Goal: Transaction & Acquisition: Purchase product/service

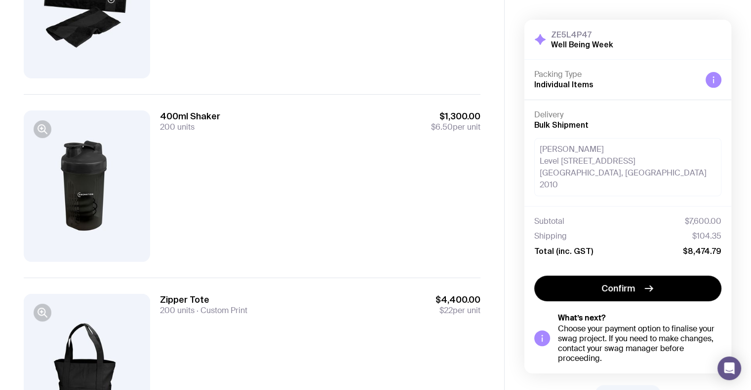
scroll to position [279, 0]
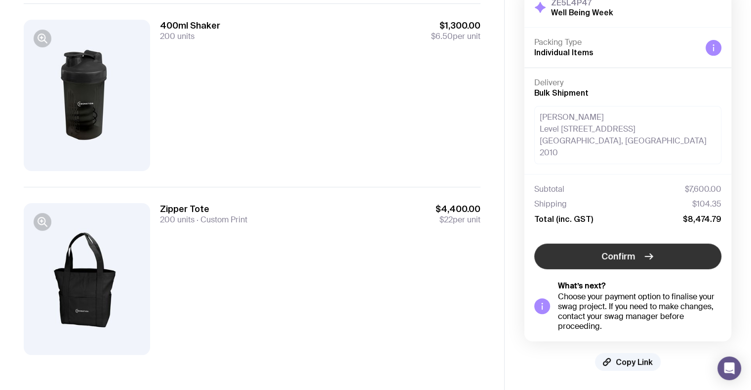
click at [620, 260] on span "Confirm" at bounding box center [618, 257] width 34 height 12
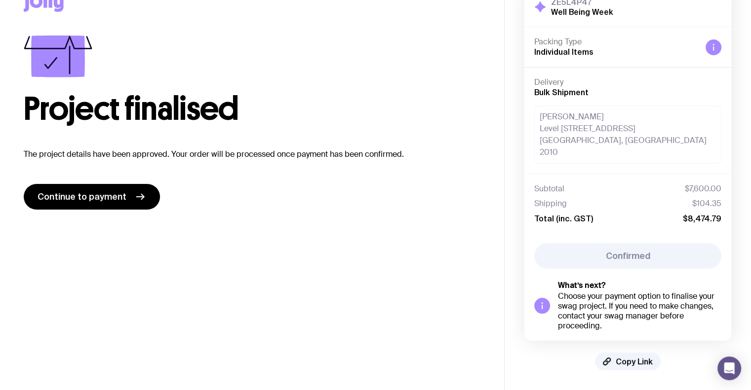
scroll to position [20, 0]
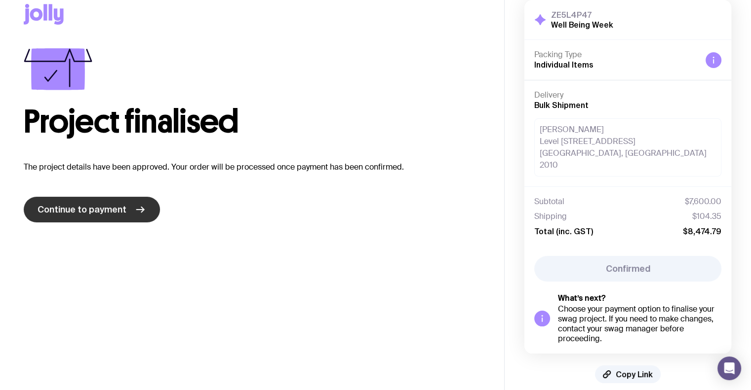
click at [134, 209] on icon at bounding box center [140, 210] width 12 height 12
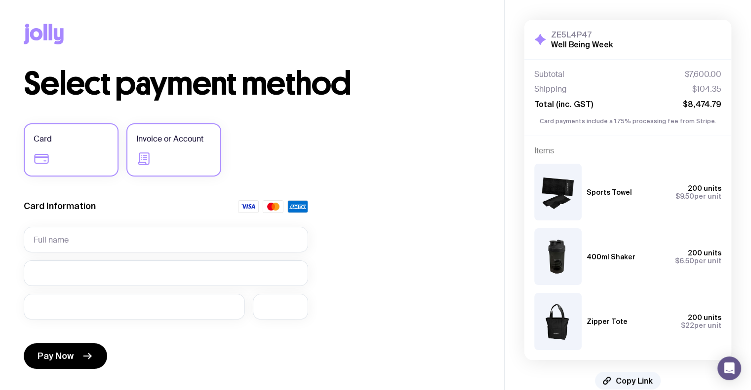
click at [142, 134] on span "Invoice or Account" at bounding box center [169, 139] width 67 height 12
click at [0, 0] on input "Invoice or Account" at bounding box center [0, 0] width 0 height 0
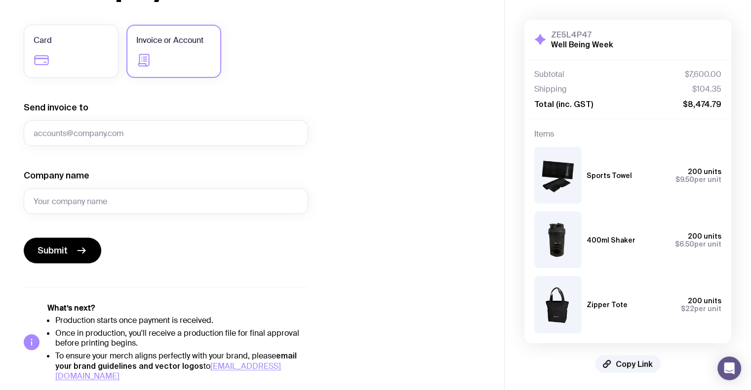
scroll to position [49, 0]
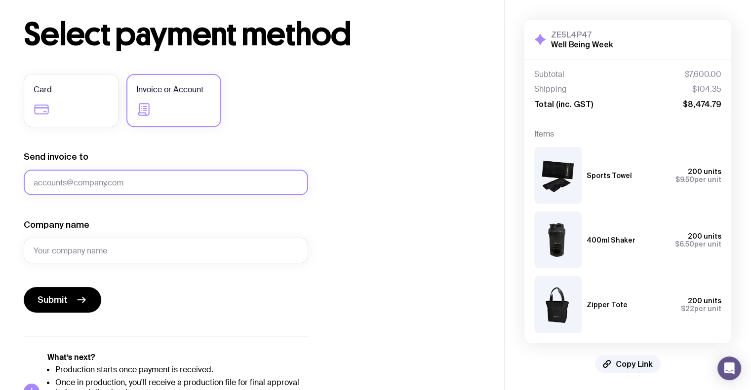
click at [66, 179] on input "Send invoice to" at bounding box center [166, 183] width 284 height 26
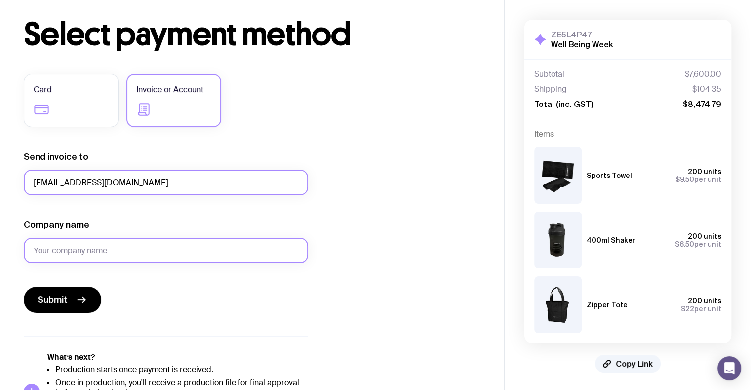
type input "accounts@coronation.com.au"
click at [179, 252] on input "Company name" at bounding box center [166, 251] width 284 height 26
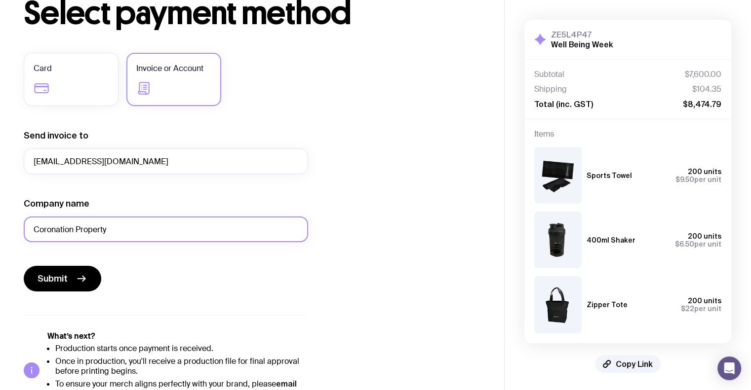
scroll to position [99, 0]
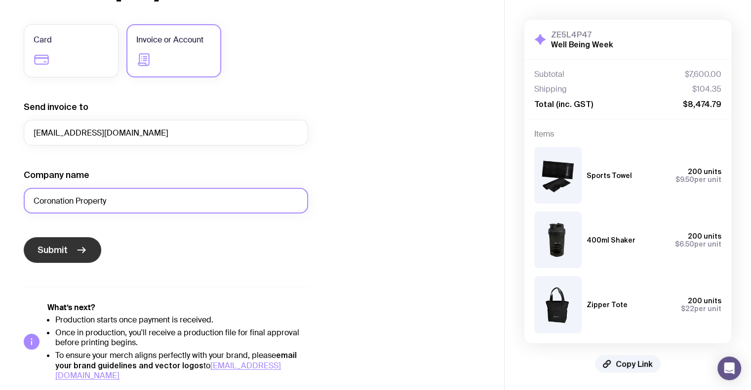
type input "Coronation Property"
click at [59, 245] on span "Submit" at bounding box center [53, 250] width 30 height 12
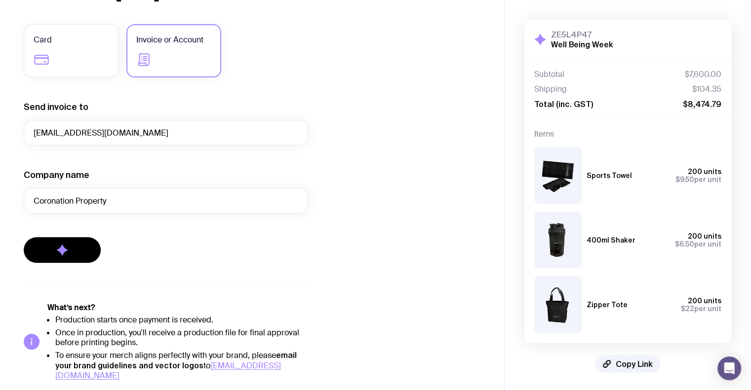
scroll to position [2, 0]
